Goal: Information Seeking & Learning: Compare options

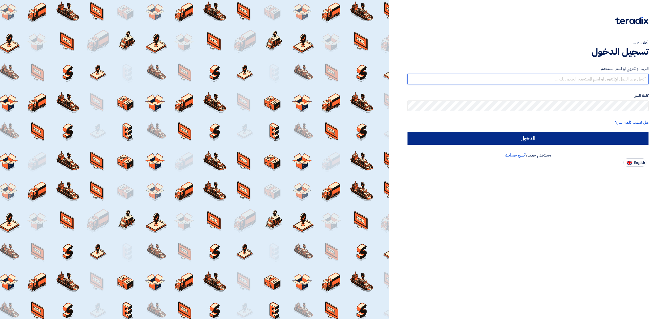
type input "elrazek@nabatat.com.sa"
click at [559, 139] on input "الدخول" at bounding box center [527, 138] width 241 height 13
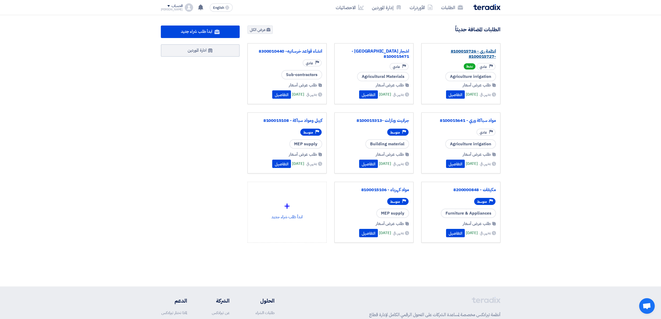
click at [456, 50] on link "انظمة رى - 8100015726 -8100015727" at bounding box center [461, 54] width 70 height 10
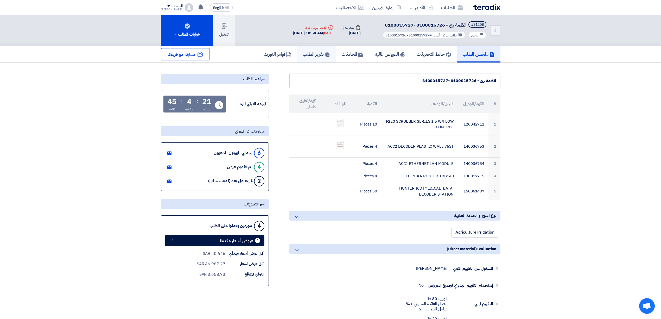
click at [315, 54] on h5 "تقرير الطلب" at bounding box center [316, 54] width 27 height 6
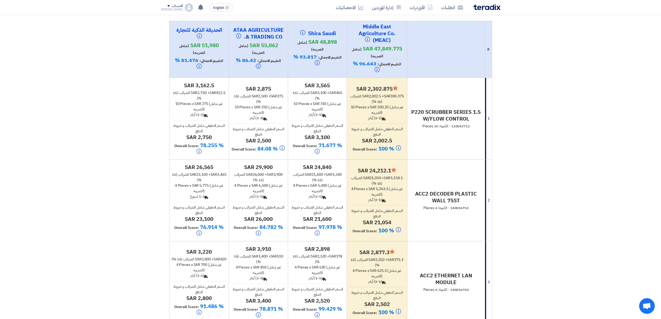
scroll to position [69, 0]
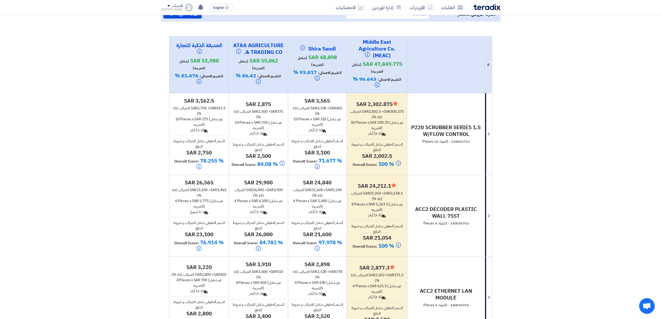
drag, startPoint x: 319, startPoint y: 235, endPoint x: 337, endPoint y: 235, distance: 17.4
click at [337, 235] on h4 "sar 21,600" at bounding box center [317, 234] width 55 height 7
click at [338, 233] on h4 "sar 21,600" at bounding box center [317, 234] width 55 height 7
drag, startPoint x: 378, startPoint y: 238, endPoint x: 398, endPoint y: 238, distance: 19.5
click at [398, 238] on h4 "sar 21,054" at bounding box center [377, 237] width 56 height 7
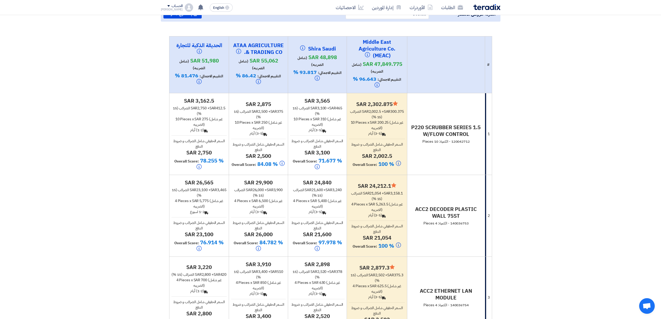
click at [401, 237] on h4 "sar 21,054" at bounding box center [377, 237] width 56 height 7
drag, startPoint x: 373, startPoint y: 185, endPoint x: 382, endPoint y: 185, distance: 9.4
click at [382, 185] on h4 "Minimize/Maximize Category sar 24,212.1" at bounding box center [377, 186] width 56 height 7
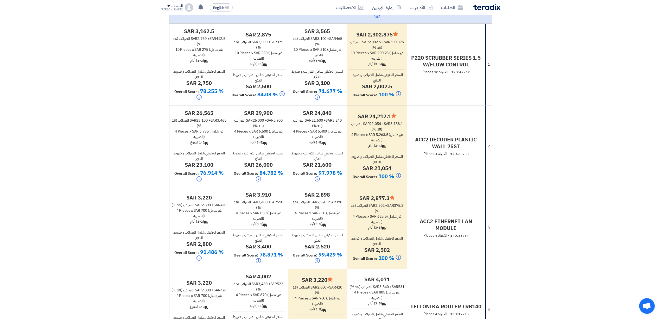
scroll to position [35, 0]
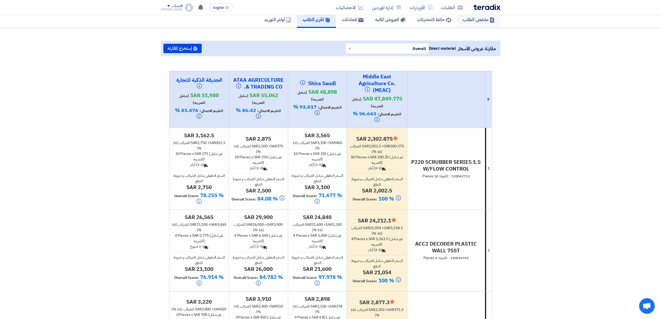
click at [466, 23] on link "ملخص الطلب" at bounding box center [478, 19] width 43 height 17
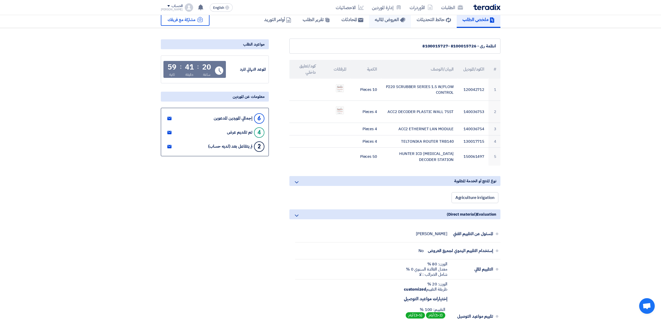
click at [386, 19] on h5 "العروض الماليه" at bounding box center [390, 19] width 30 height 6
